Goal: Task Accomplishment & Management: Use online tool/utility

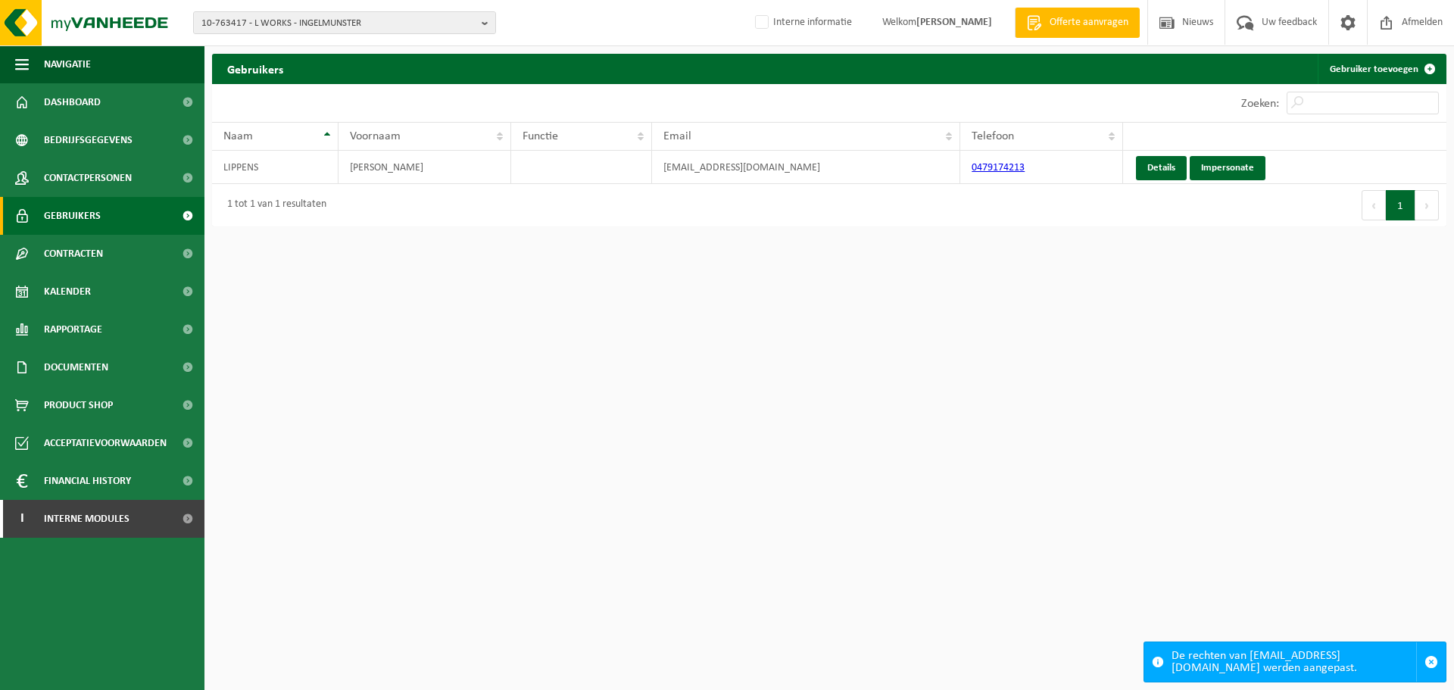
click at [386, 16] on span "10-763417 - L WORKS - INGELMUNSTER" at bounding box center [338, 23] width 274 height 23
paste input "01-059371"
type input "01-059371"
click at [323, 68] on li "01-059371 - VARO NV - LIER" at bounding box center [344, 70] width 295 height 19
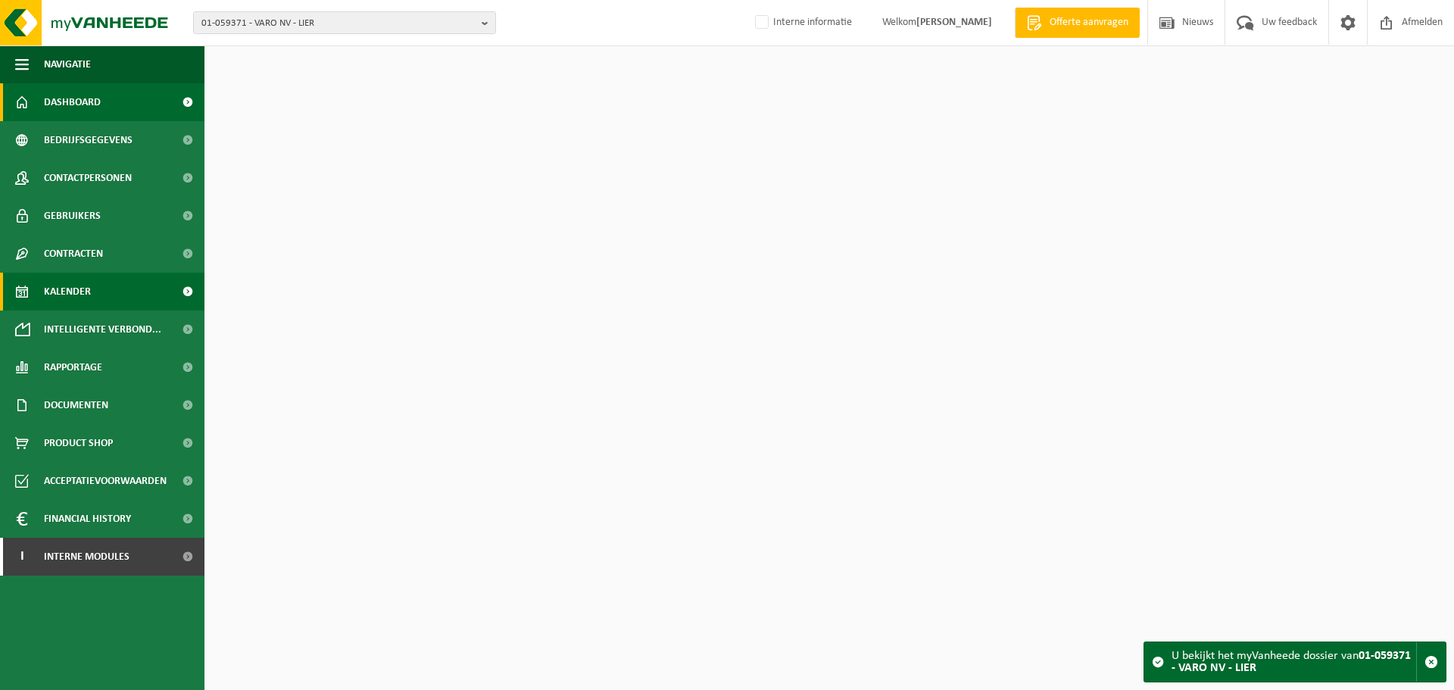
click at [64, 290] on span "Kalender" at bounding box center [67, 292] width 47 height 38
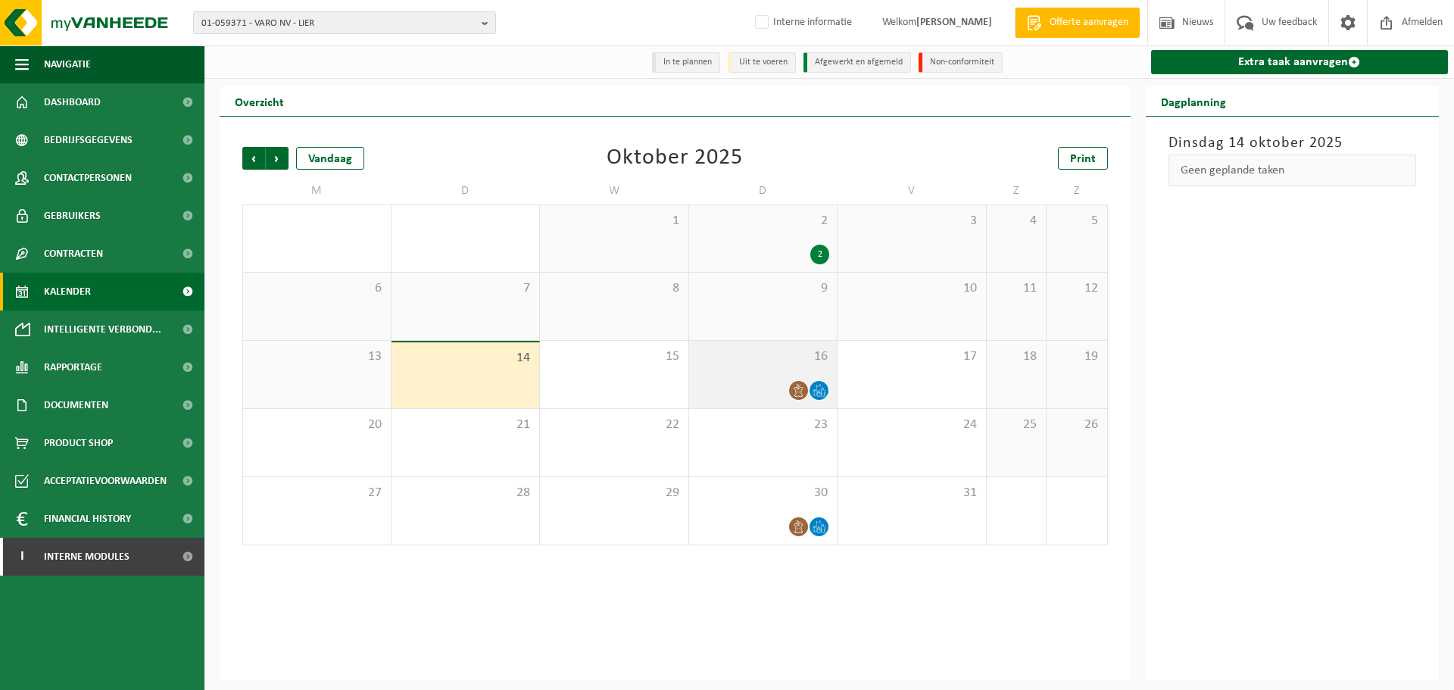
click at [743, 395] on div at bounding box center [763, 390] width 133 height 20
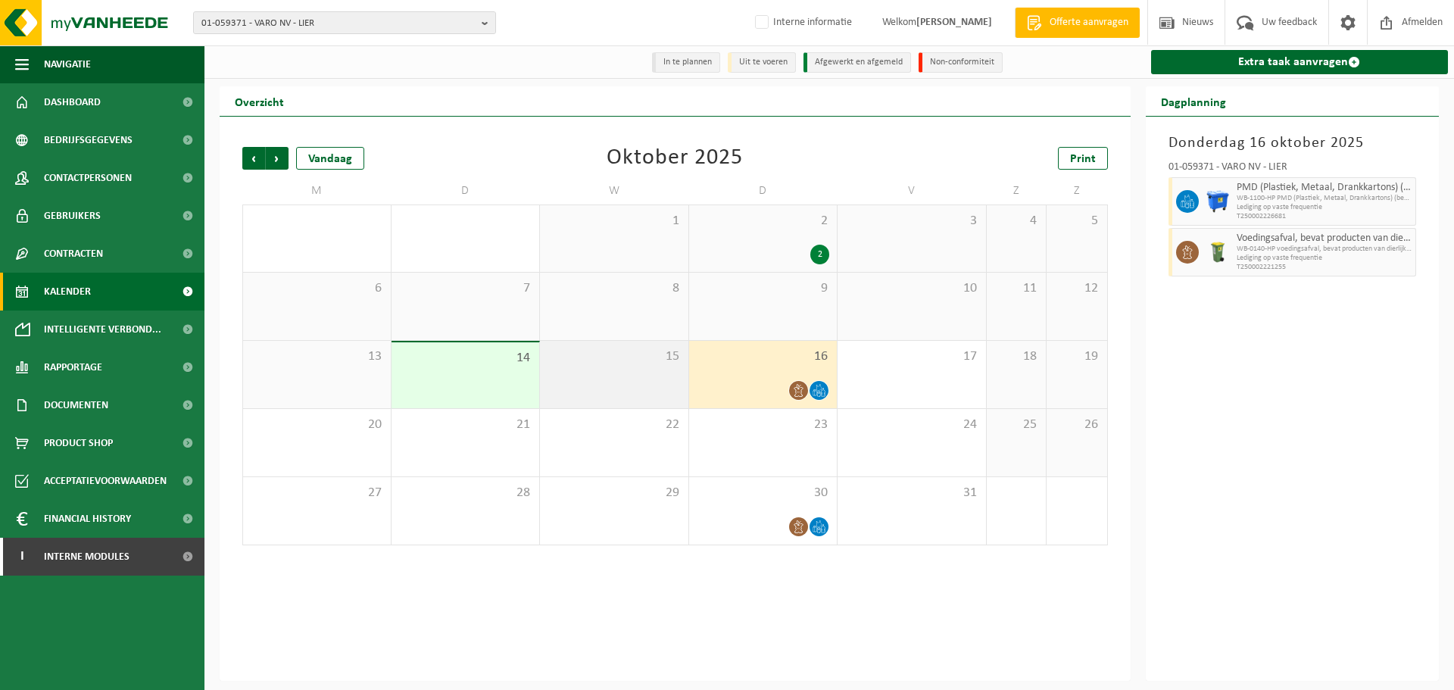
click at [608, 368] on div "15" at bounding box center [614, 374] width 148 height 67
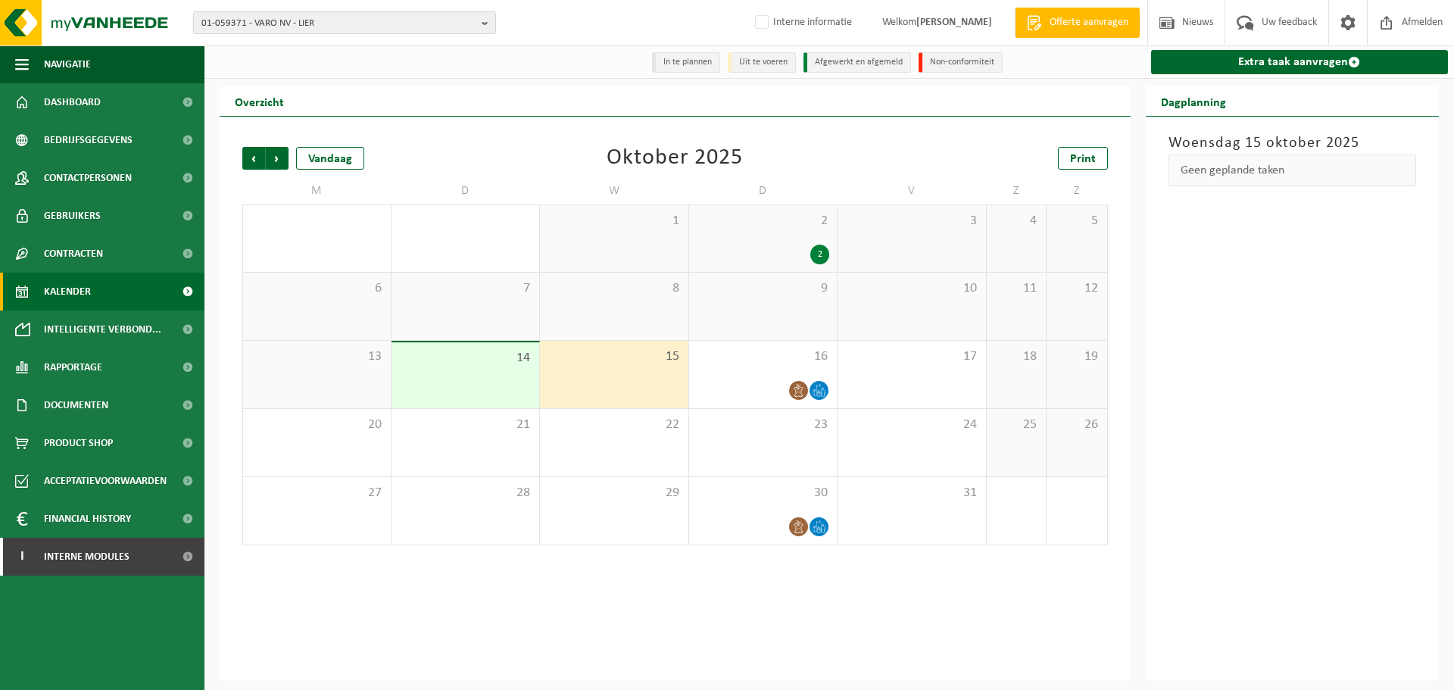
click at [484, 381] on div "14" at bounding box center [466, 375] width 148 height 66
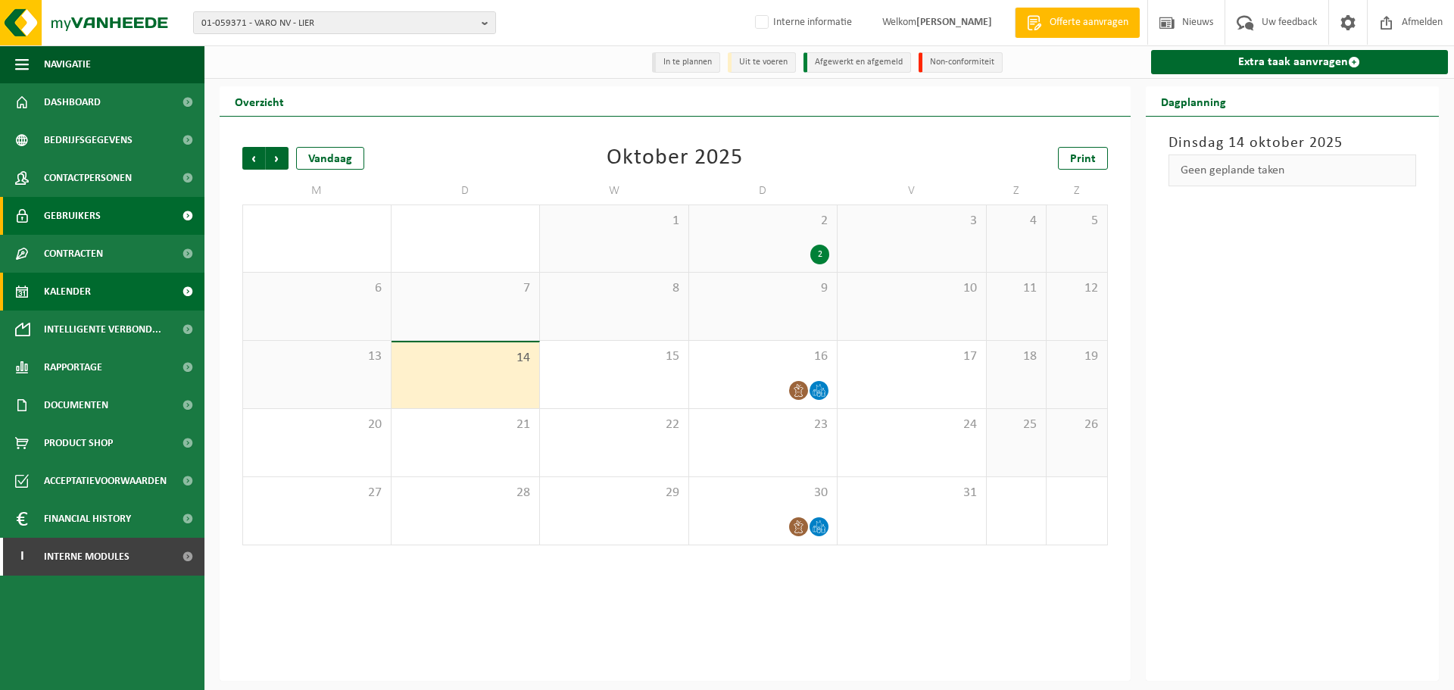
click at [116, 224] on link "Gebruikers" at bounding box center [102, 216] width 205 height 38
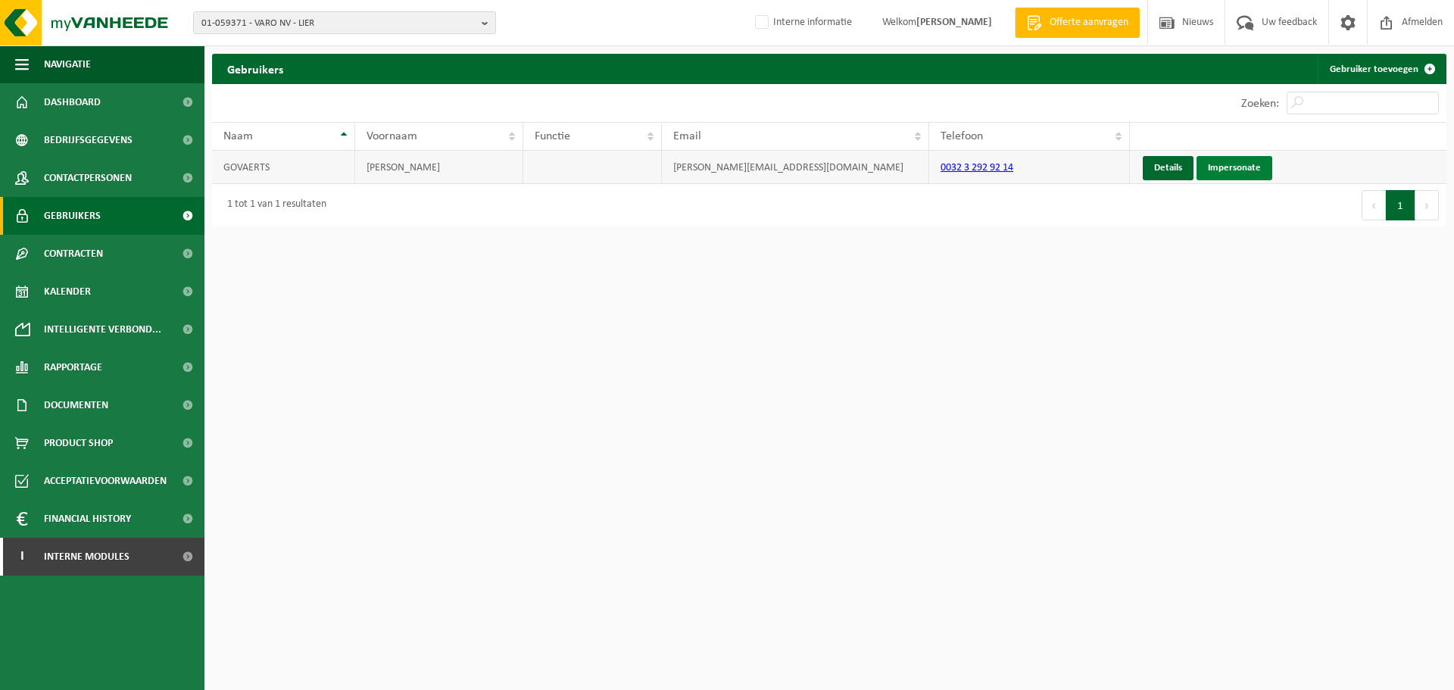
click at [1222, 173] on link "Impersonate" at bounding box center [1235, 168] width 76 height 24
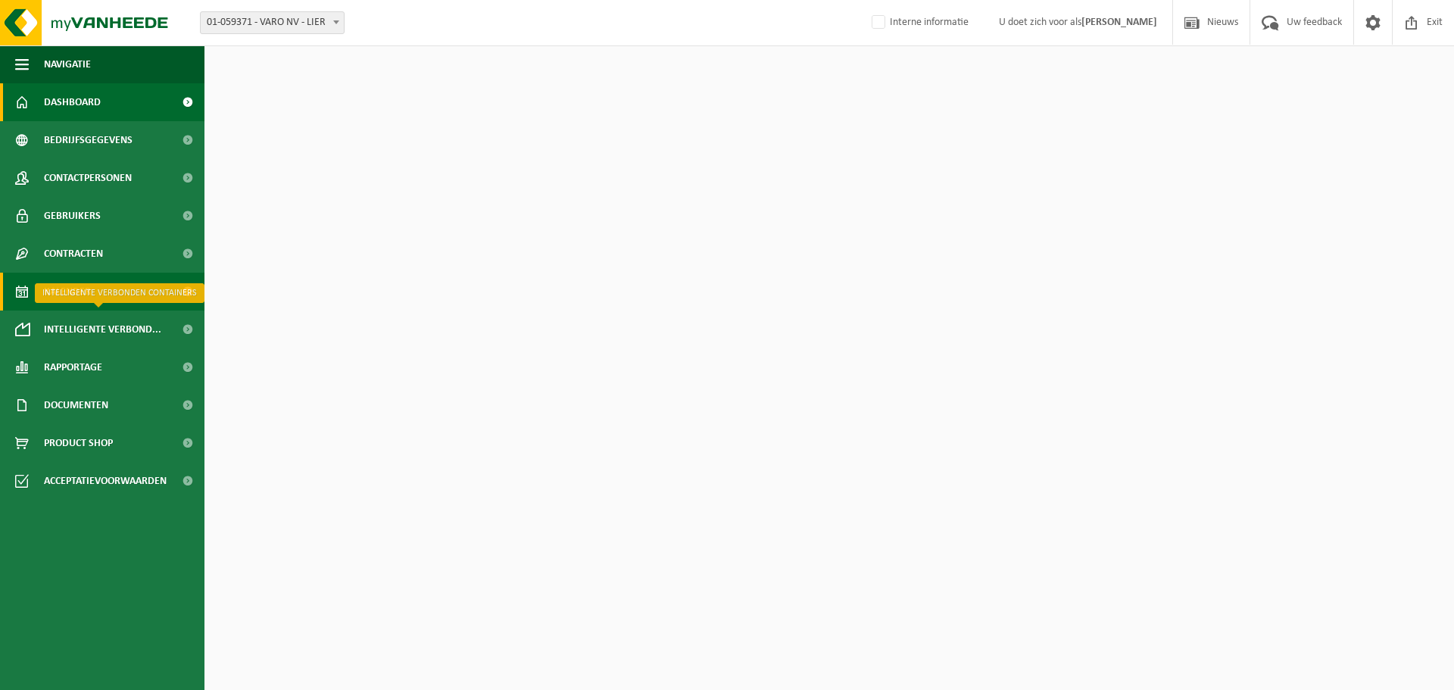
click at [117, 297] on link "Kalender" at bounding box center [102, 292] width 205 height 38
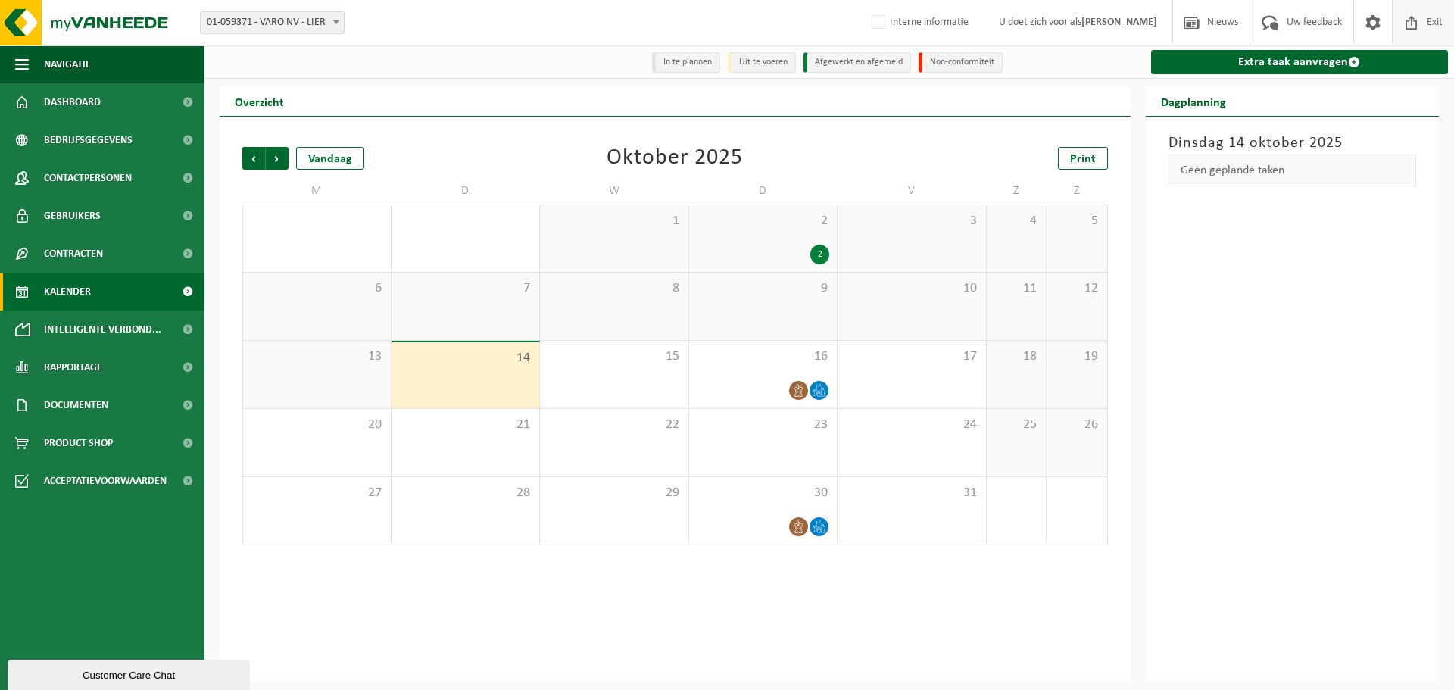
click at [1429, 29] on span "Exit" at bounding box center [1434, 22] width 23 height 45
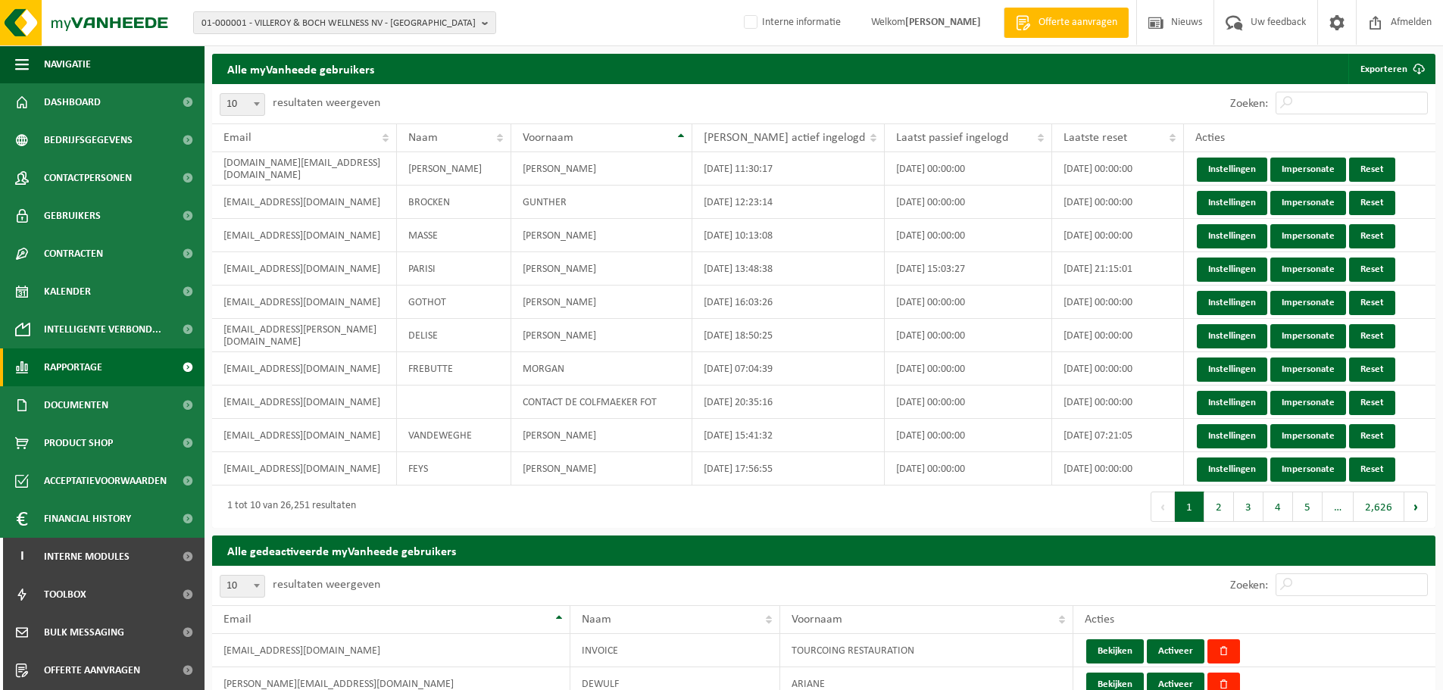
click at [53, 379] on span "Rapportage" at bounding box center [73, 367] width 58 height 38
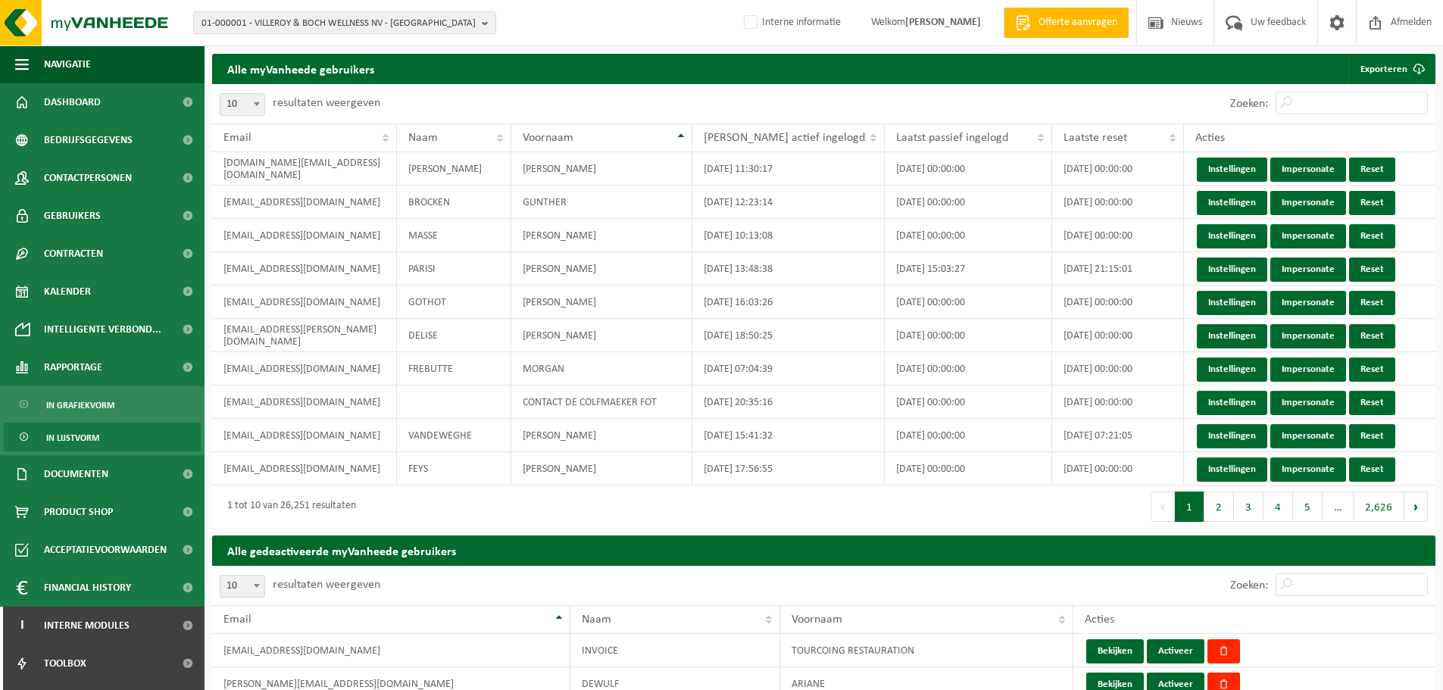
click at [68, 433] on span "In lijstvorm" at bounding box center [72, 437] width 53 height 29
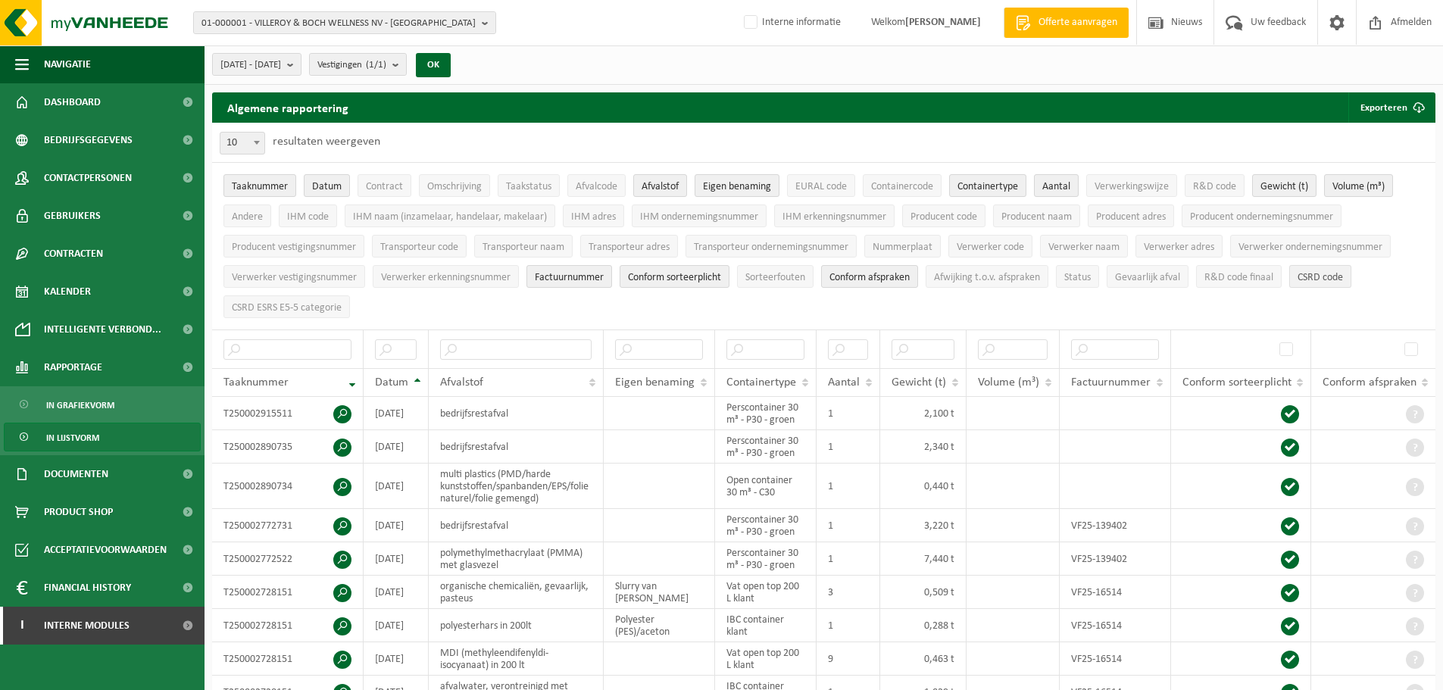
click at [1323, 277] on span "CSRD code" at bounding box center [1320, 277] width 45 height 11
click at [1258, 281] on span "R&D code finaal" at bounding box center [1238, 277] width 69 height 11
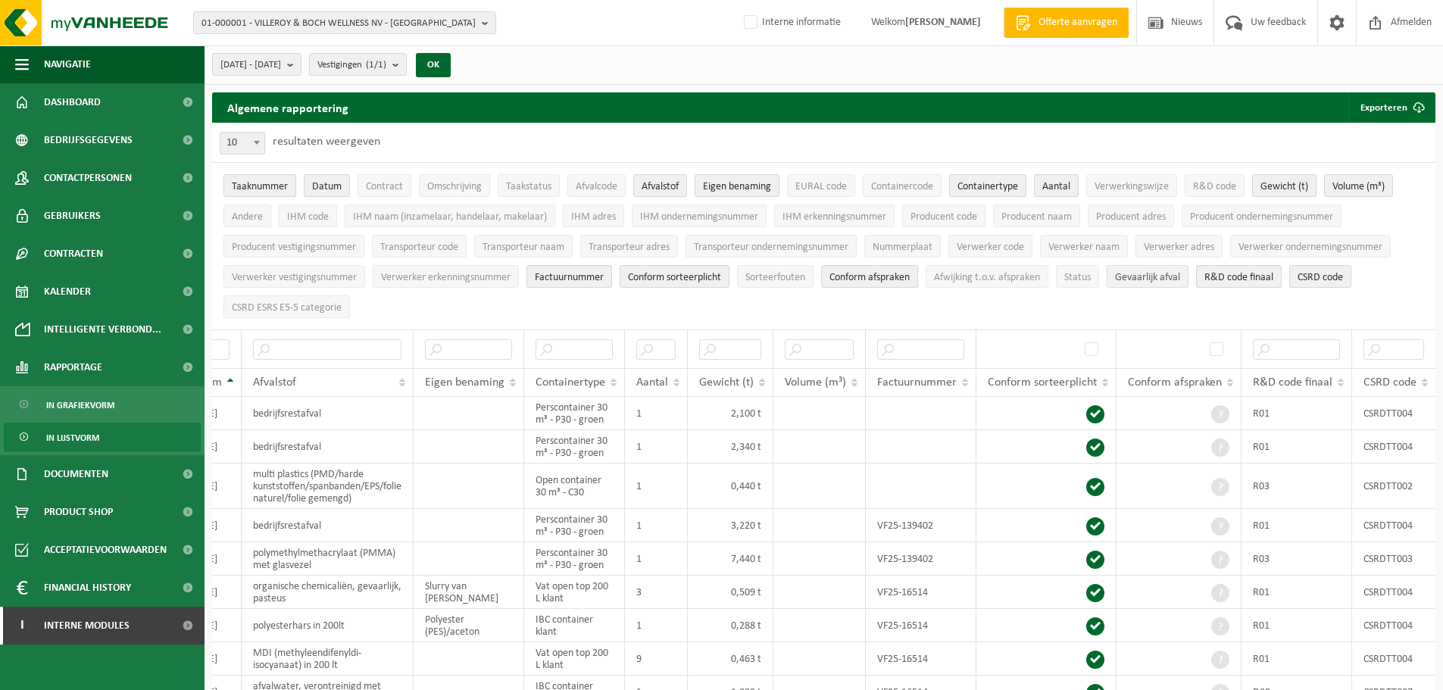
click at [1180, 272] on span "Gevaarlijk afval" at bounding box center [1147, 277] width 65 height 11
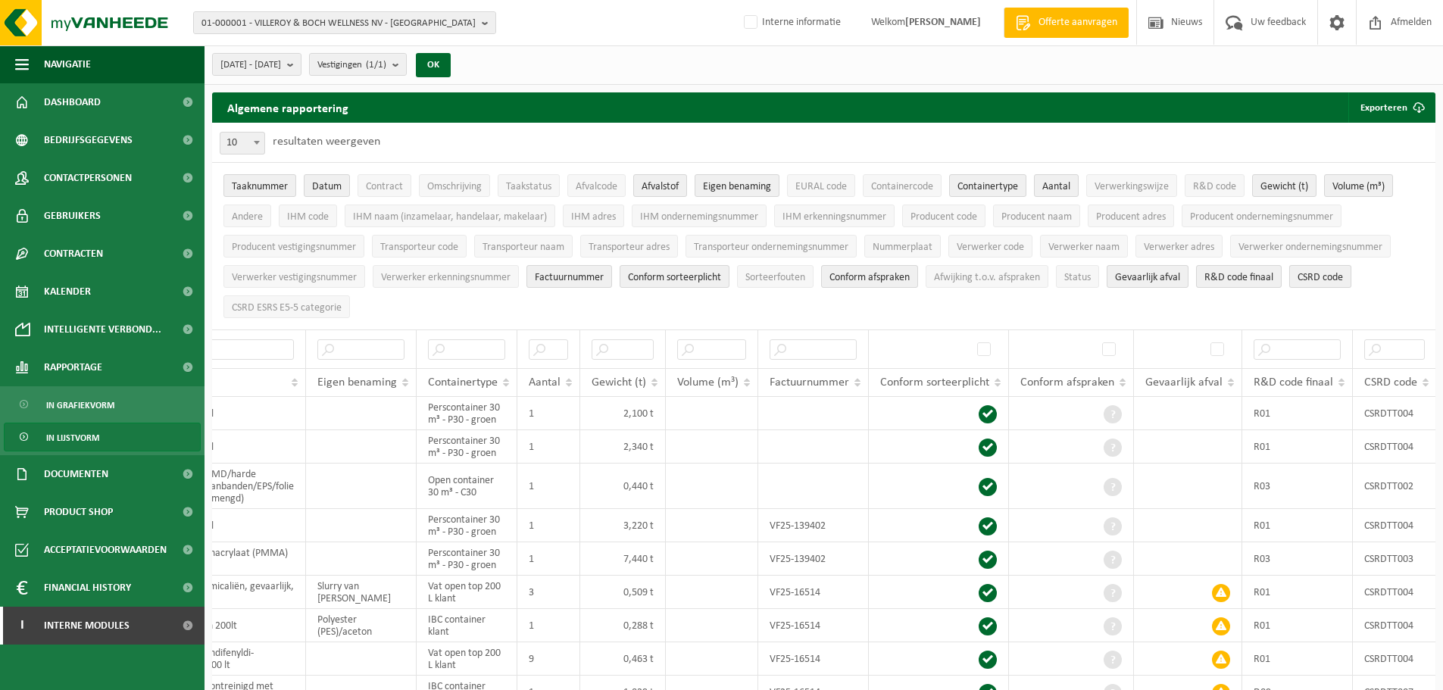
click at [1325, 277] on span "CSRD code" at bounding box center [1320, 277] width 45 height 11
